Goal: Task Accomplishment & Management: Complete application form

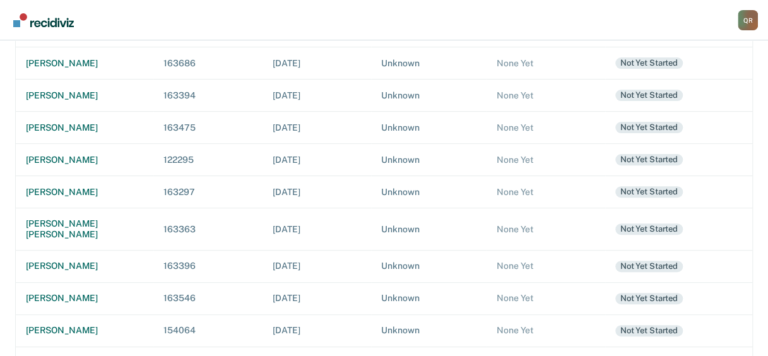
scroll to position [166, 0]
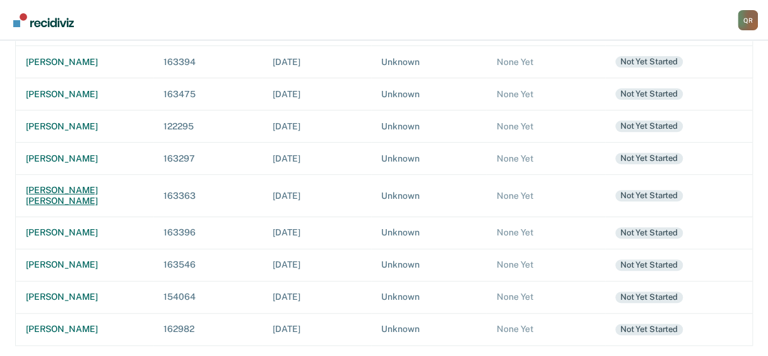
click at [72, 189] on div "[PERSON_NAME] [PERSON_NAME]" at bounding box center [84, 195] width 117 height 21
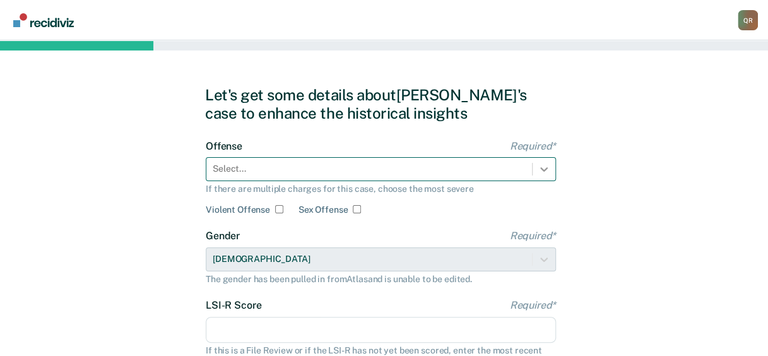
click at [544, 168] on div at bounding box center [544, 169] width 23 height 23
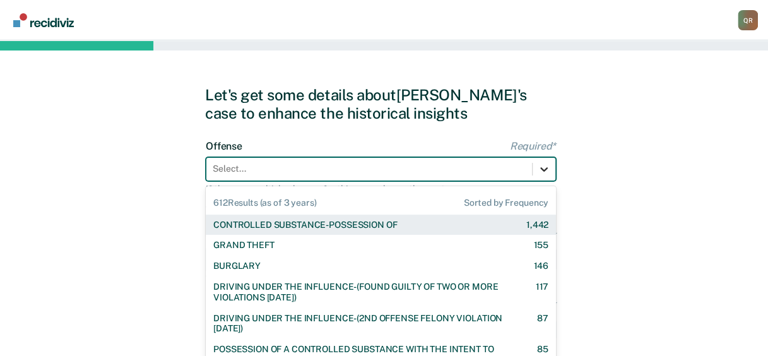
scroll to position [50, 0]
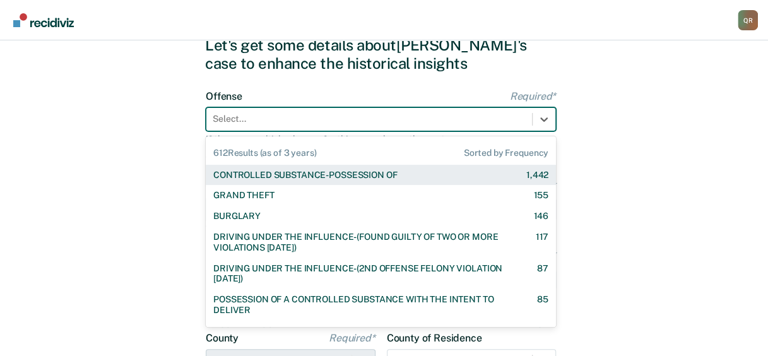
click at [342, 174] on div "CONTROLLED SUBSTANCE-POSSESSION OF" at bounding box center [305, 175] width 184 height 11
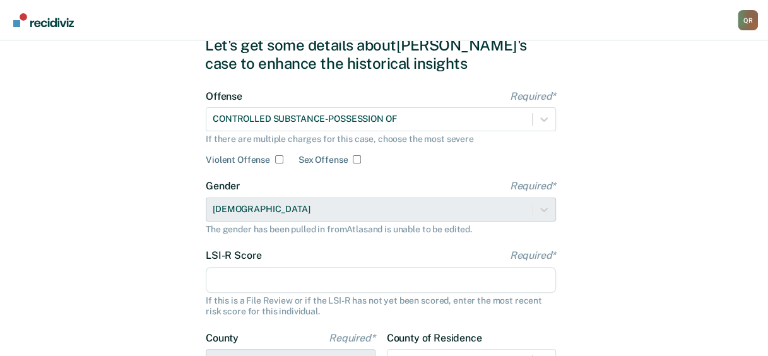
click at [266, 280] on input "LSI-R Score Required*" at bounding box center [381, 280] width 350 height 27
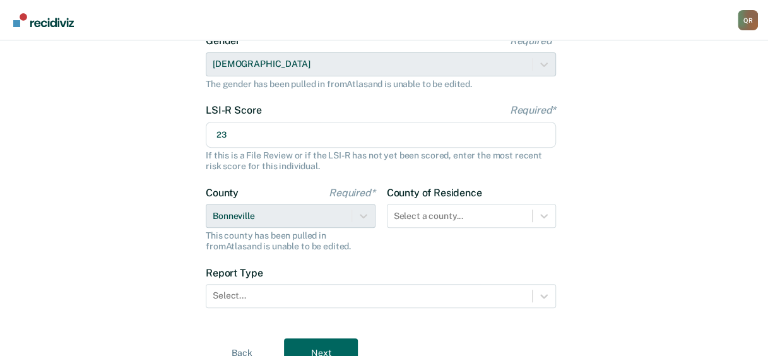
scroll to position [230, 0]
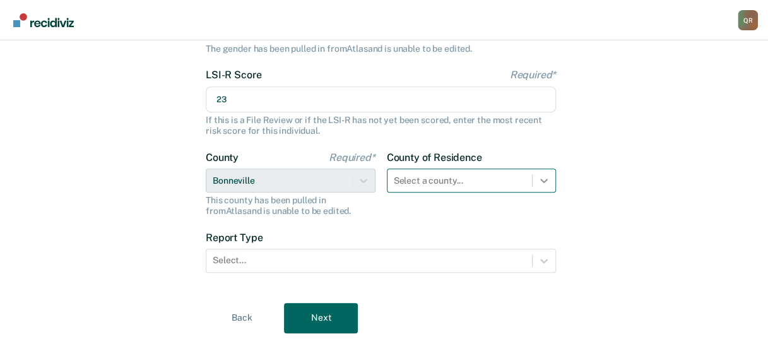
type input "23"
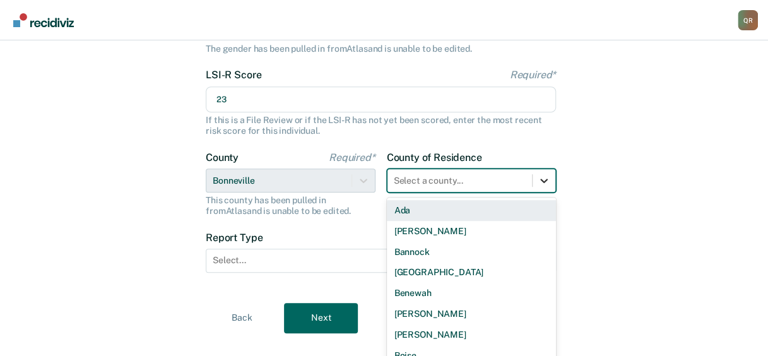
click at [544, 179] on div "44 results available. Use Up and Down to choose options, press Enter to select …" at bounding box center [472, 181] width 170 height 24
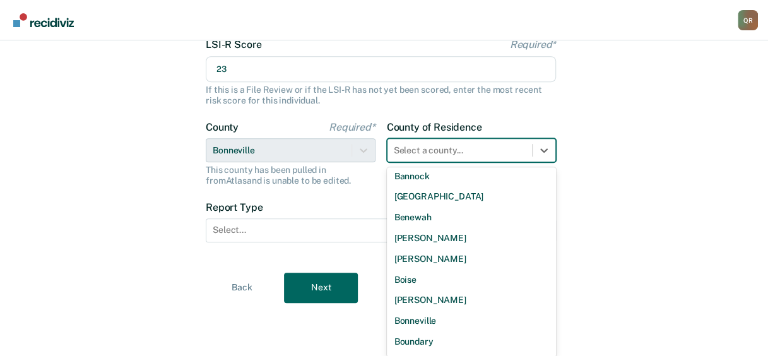
scroll to position [0, 0]
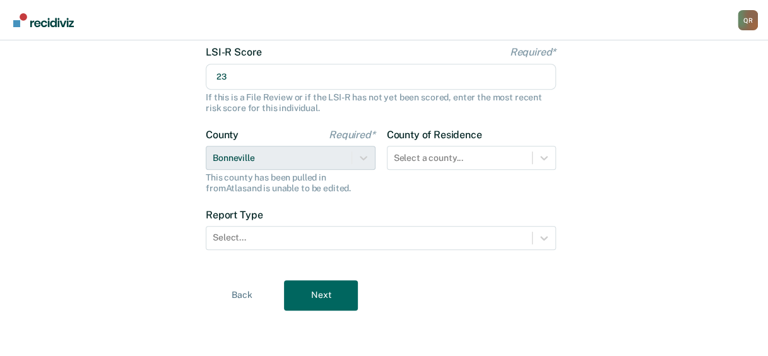
click at [634, 202] on div "Let's get some details about [PERSON_NAME]'s case to enhance the historical ins…" at bounding box center [384, 71] width 768 height 569
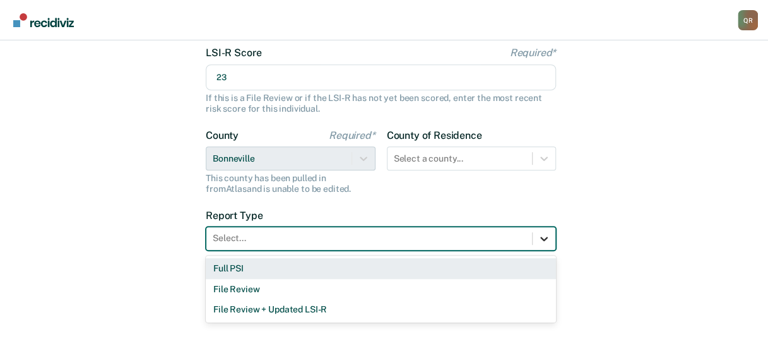
click at [547, 244] on icon at bounding box center [544, 238] width 13 height 13
click at [253, 266] on div "Full PSI" at bounding box center [381, 268] width 350 height 21
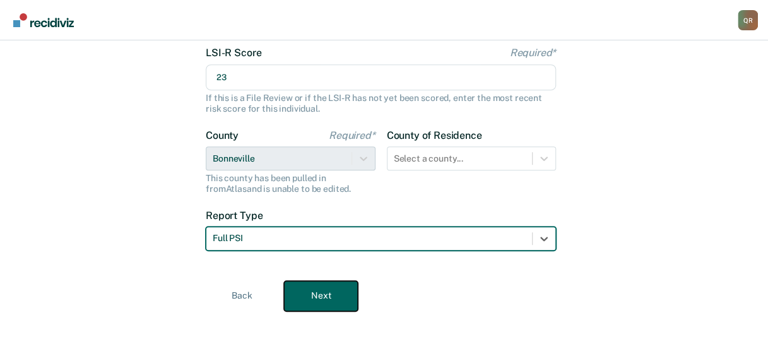
click at [337, 301] on button "Next" at bounding box center [321, 296] width 74 height 30
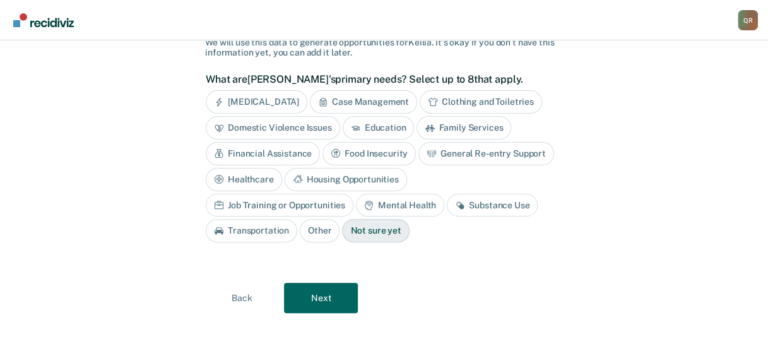
click at [357, 97] on div "Case Management" at bounding box center [363, 101] width 107 height 23
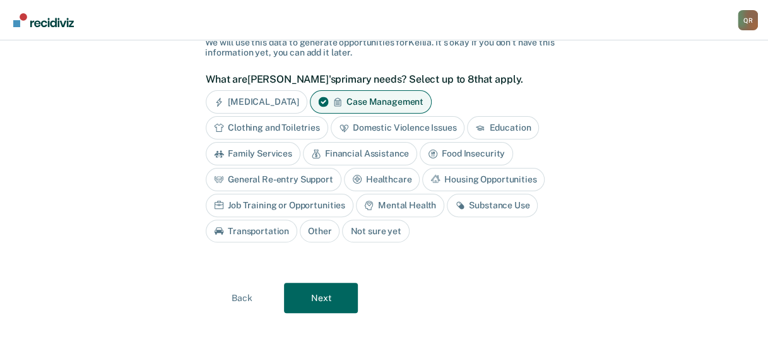
click at [503, 124] on div "Education" at bounding box center [503, 127] width 72 height 23
click at [394, 201] on div "Mental Health" at bounding box center [400, 205] width 88 height 23
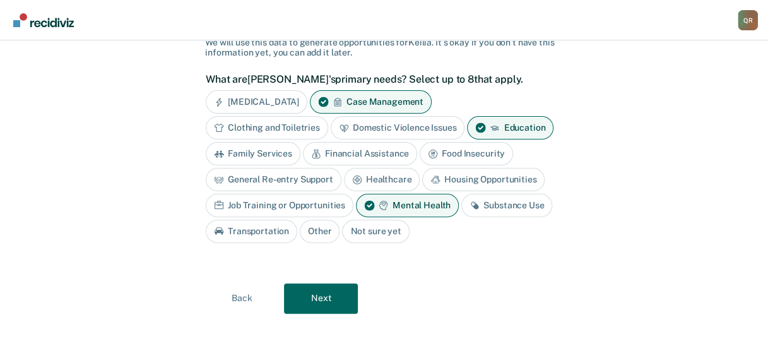
click at [496, 201] on div "Substance Use" at bounding box center [507, 205] width 91 height 23
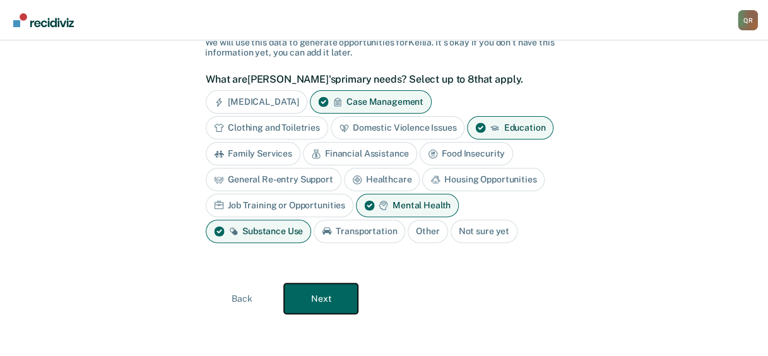
click at [312, 294] on button "Next" at bounding box center [321, 298] width 74 height 30
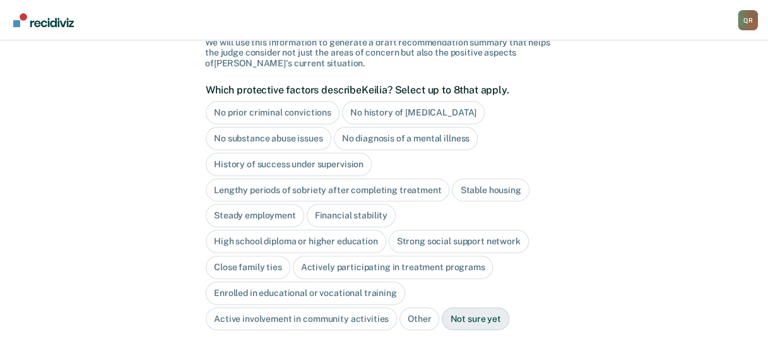
scroll to position [179, 0]
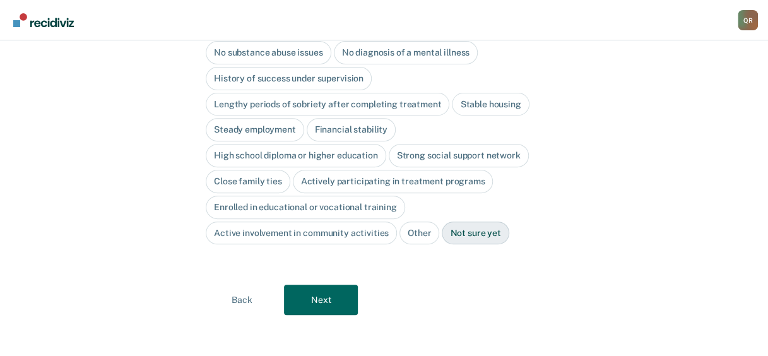
click at [230, 126] on div "Steady employment" at bounding box center [255, 129] width 98 height 23
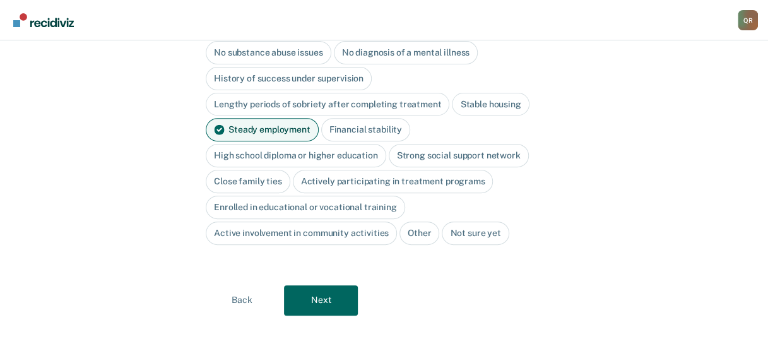
click at [239, 182] on div "Close family ties" at bounding box center [248, 181] width 85 height 23
click at [280, 210] on div "Enrolled in educational or vocational training" at bounding box center [306, 207] width 200 height 23
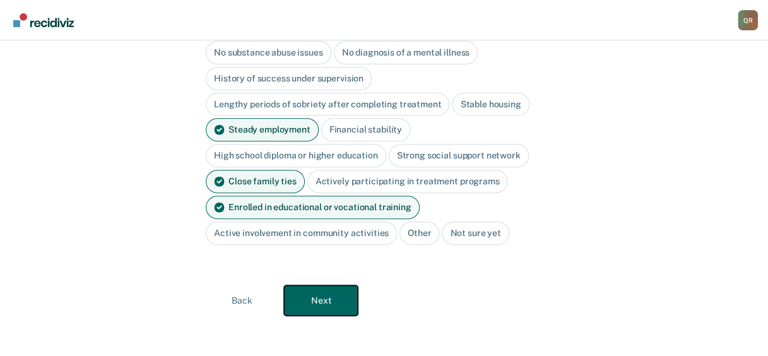
click at [335, 290] on button "Next" at bounding box center [321, 300] width 74 height 30
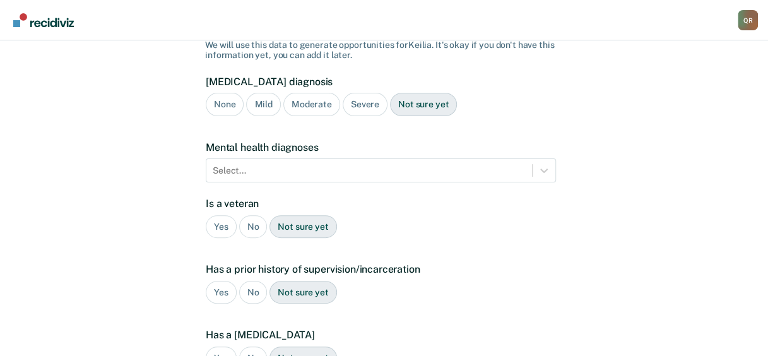
scroll to position [92, 0]
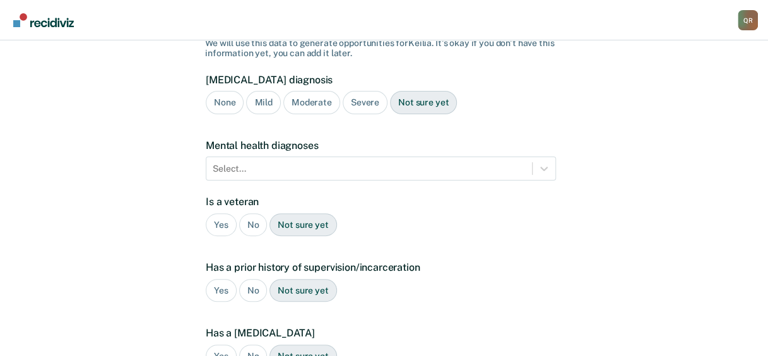
click at [362, 100] on div "Severe" at bounding box center [365, 102] width 45 height 23
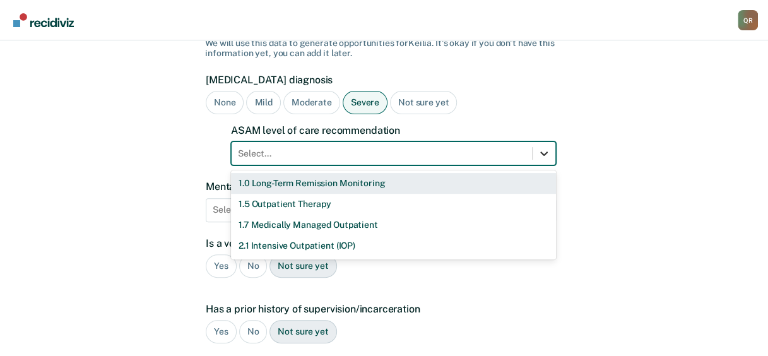
click at [548, 152] on icon at bounding box center [544, 153] width 13 height 13
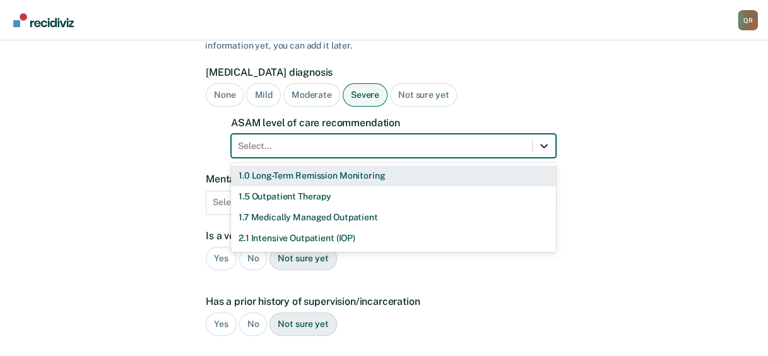
scroll to position [101, 0]
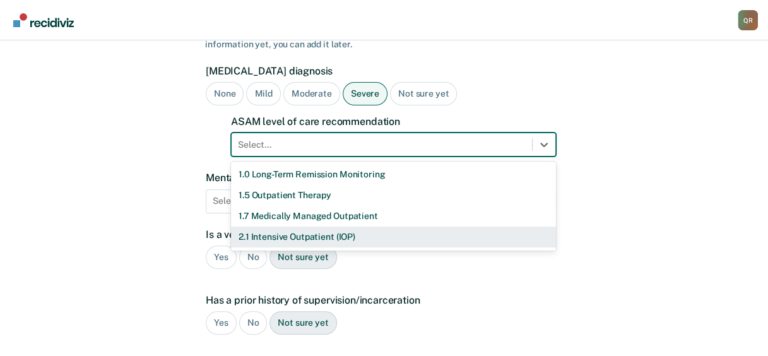
click at [341, 239] on div "2.1 Intensive Outpatient (IOP)" at bounding box center [393, 237] width 325 height 21
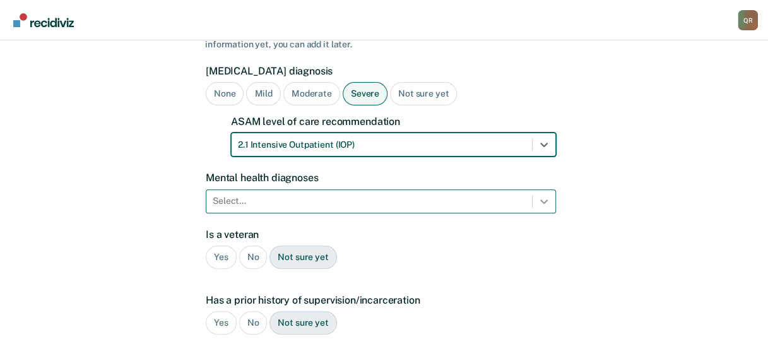
scroll to position [157, 0]
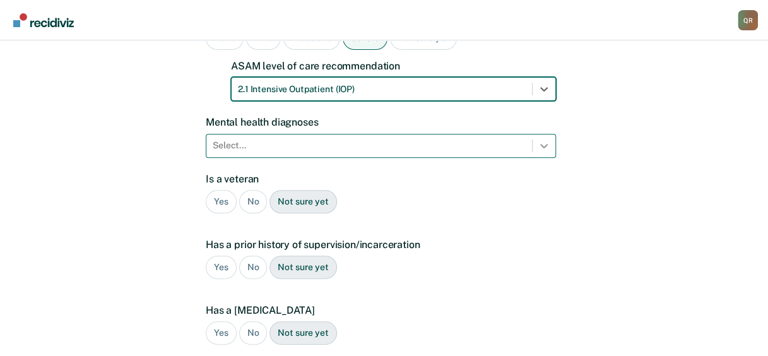
click at [539, 158] on div "Select..." at bounding box center [381, 146] width 350 height 24
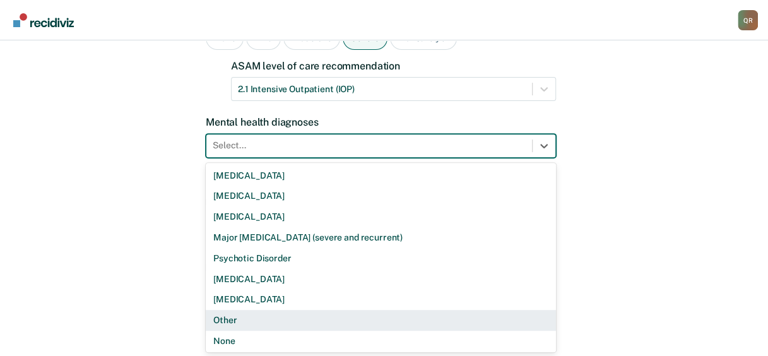
click at [325, 316] on div "Other" at bounding box center [381, 320] width 350 height 21
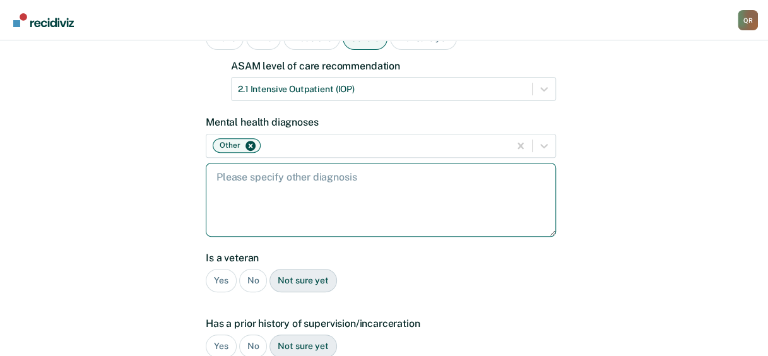
click at [217, 174] on textarea at bounding box center [381, 200] width 350 height 74
paste textarea "• 2025: IDAPA 16.07.33.012 [MEDICAL_DATA] (SMI) to include [MEDICAL_DATA]"
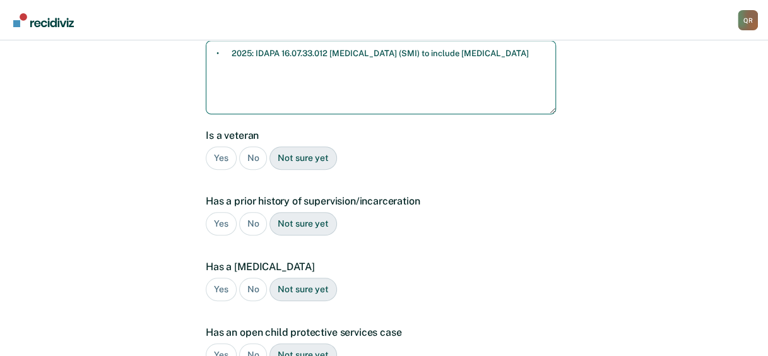
scroll to position [292, 0]
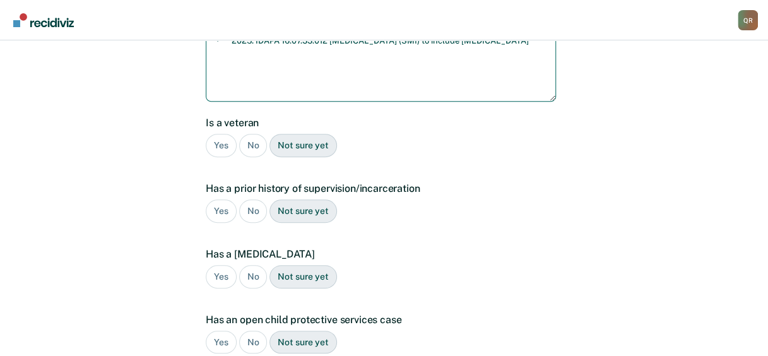
type textarea "• 2025: IDAPA 16.07.33.012 [MEDICAL_DATA] (SMI) to include [MEDICAL_DATA]"
click at [254, 146] on div "No" at bounding box center [253, 145] width 28 height 23
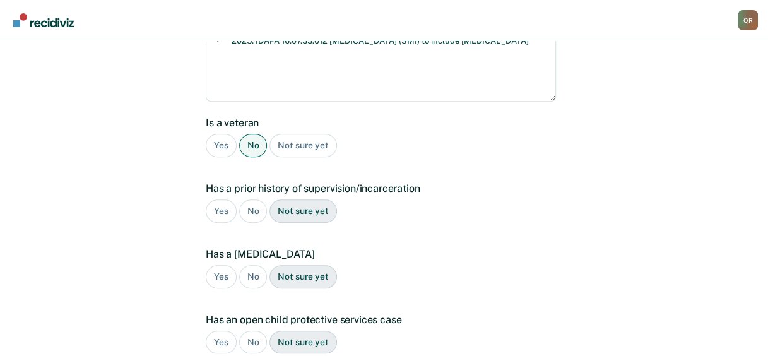
click at [220, 208] on div "Yes" at bounding box center [221, 211] width 31 height 23
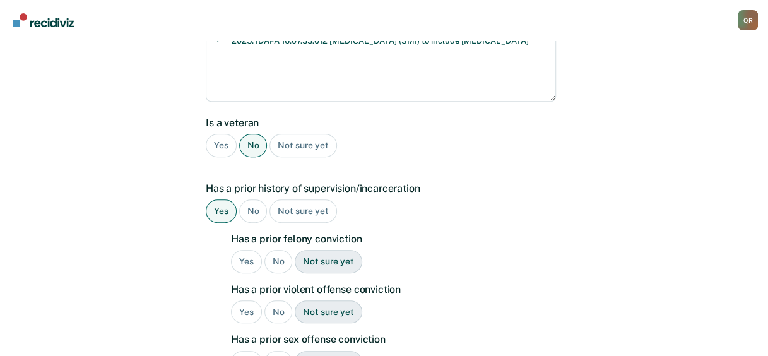
click at [277, 262] on div "No" at bounding box center [279, 261] width 28 height 23
click at [268, 313] on div "No" at bounding box center [279, 312] width 28 height 23
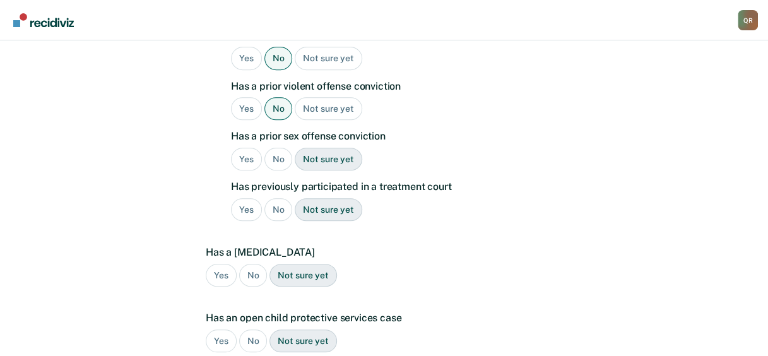
scroll to position [498, 0]
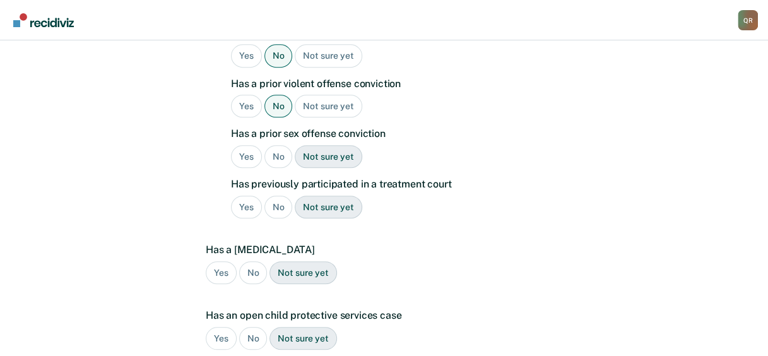
click at [278, 154] on div "No" at bounding box center [279, 156] width 28 height 23
click at [280, 205] on div "No" at bounding box center [279, 207] width 28 height 23
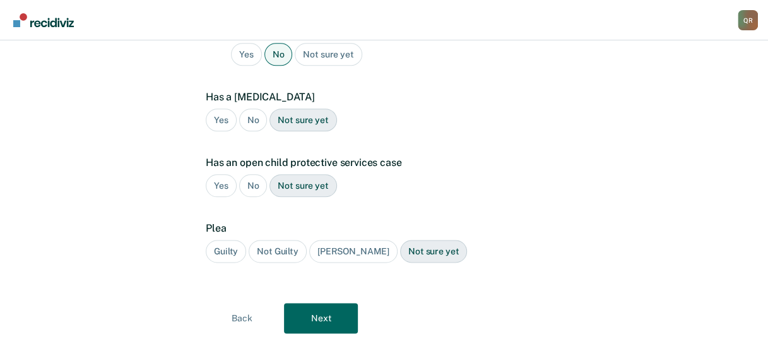
scroll to position [652, 0]
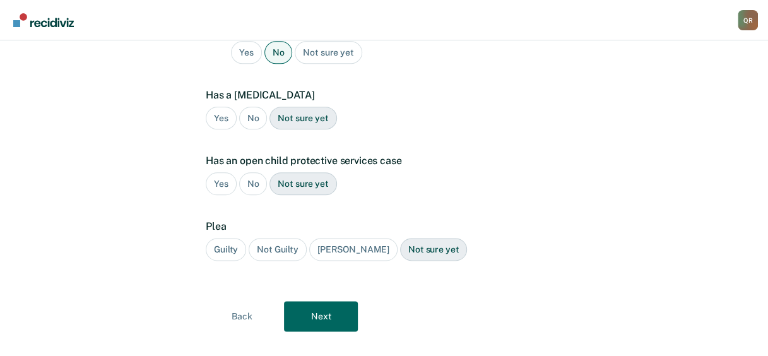
click at [251, 114] on div "No" at bounding box center [253, 118] width 28 height 23
click at [251, 180] on div "No" at bounding box center [253, 183] width 28 height 23
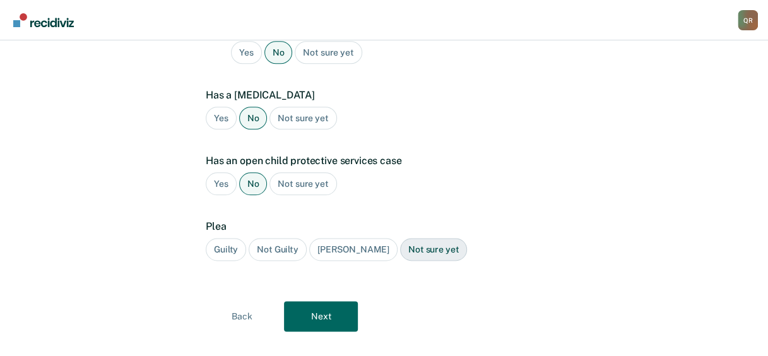
click at [225, 248] on div "Guilty" at bounding box center [226, 249] width 40 height 23
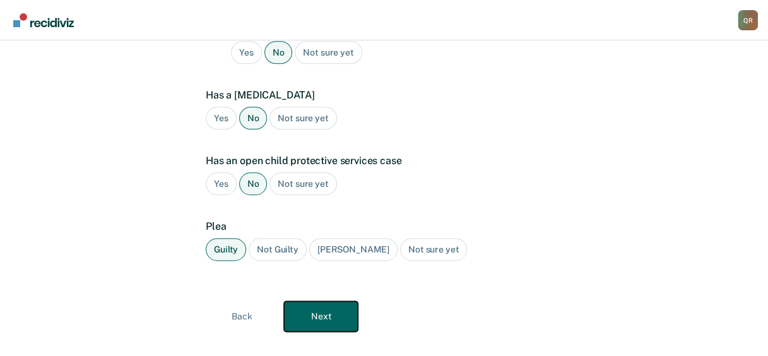
click at [311, 306] on button "Next" at bounding box center [321, 316] width 74 height 30
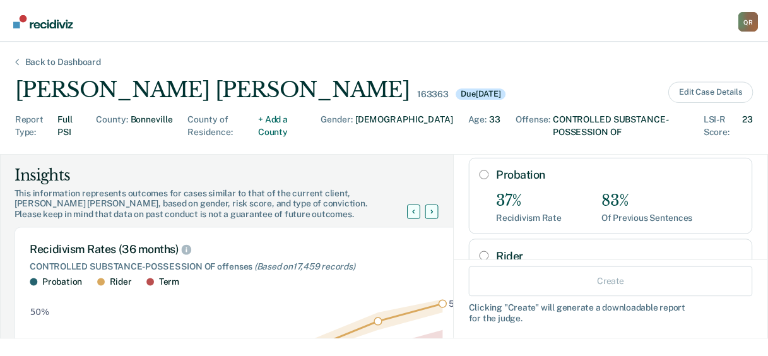
scroll to position [58, 0]
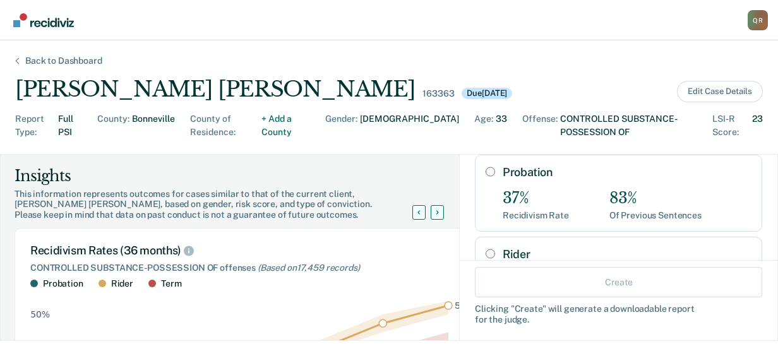
click at [486, 169] on input "Probation" at bounding box center [490, 172] width 9 height 10
radio input "true"
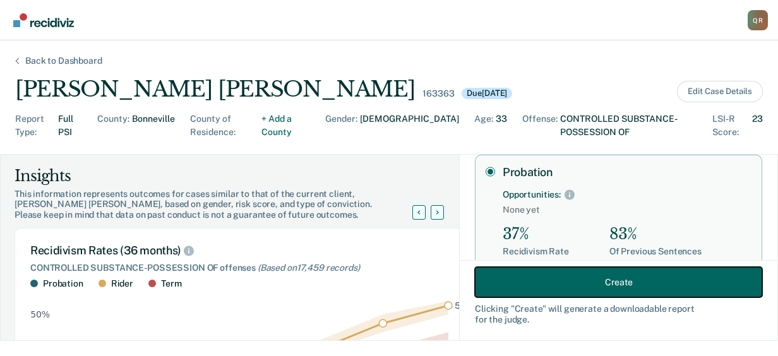
click at [608, 274] on button "Create" at bounding box center [618, 282] width 287 height 30
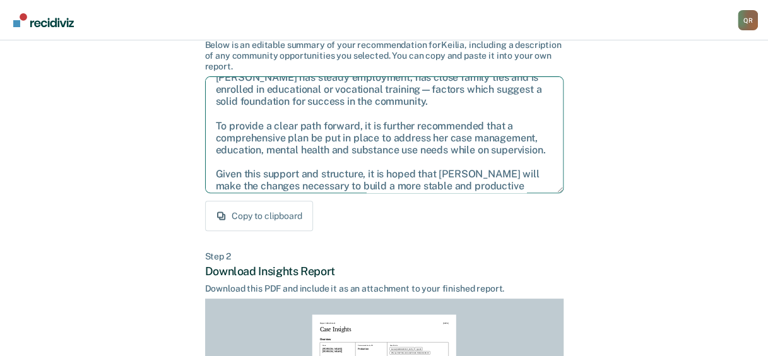
scroll to position [56, 0]
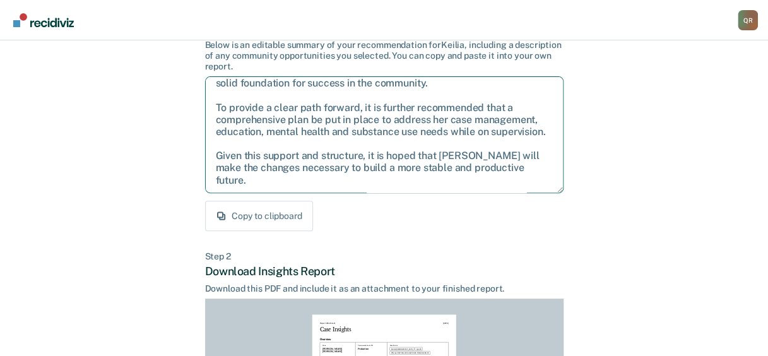
drag, startPoint x: 217, startPoint y: 88, endPoint x: 544, endPoint y: 193, distance: 343.2
click at [544, 193] on textarea "After careful consideration of the details of this case, it is recommended that…" at bounding box center [384, 134] width 359 height 117
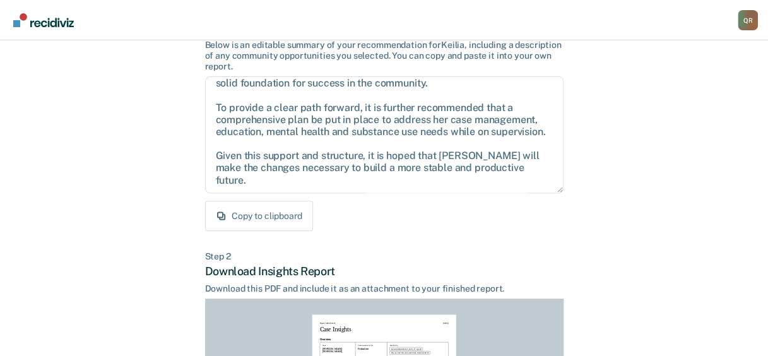
drag, startPoint x: 686, startPoint y: 188, endPoint x: 725, endPoint y: 183, distance: 39.5
click at [686, 188] on div "Back to Case Make Recommendation & Download Report Step 1 Craft recommendation …" at bounding box center [384, 278] width 768 height 679
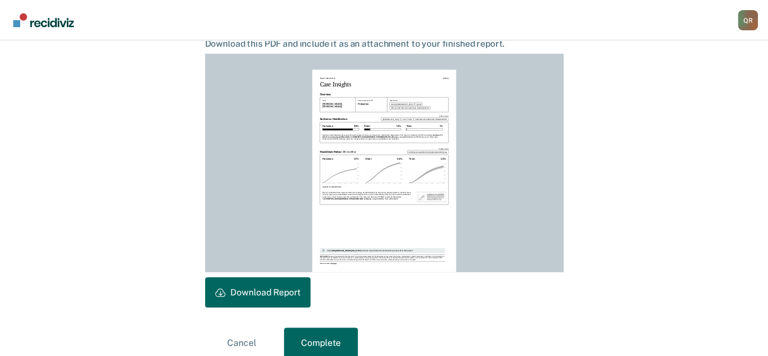
scroll to position [364, 0]
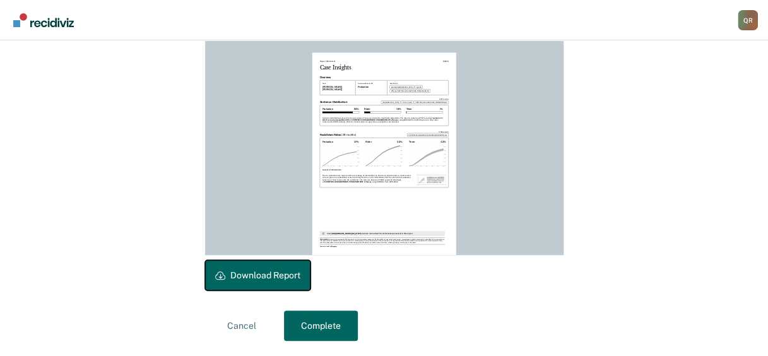
click at [253, 275] on button "Download Report" at bounding box center [257, 275] width 105 height 30
